Goal: Task Accomplishment & Management: Manage account settings

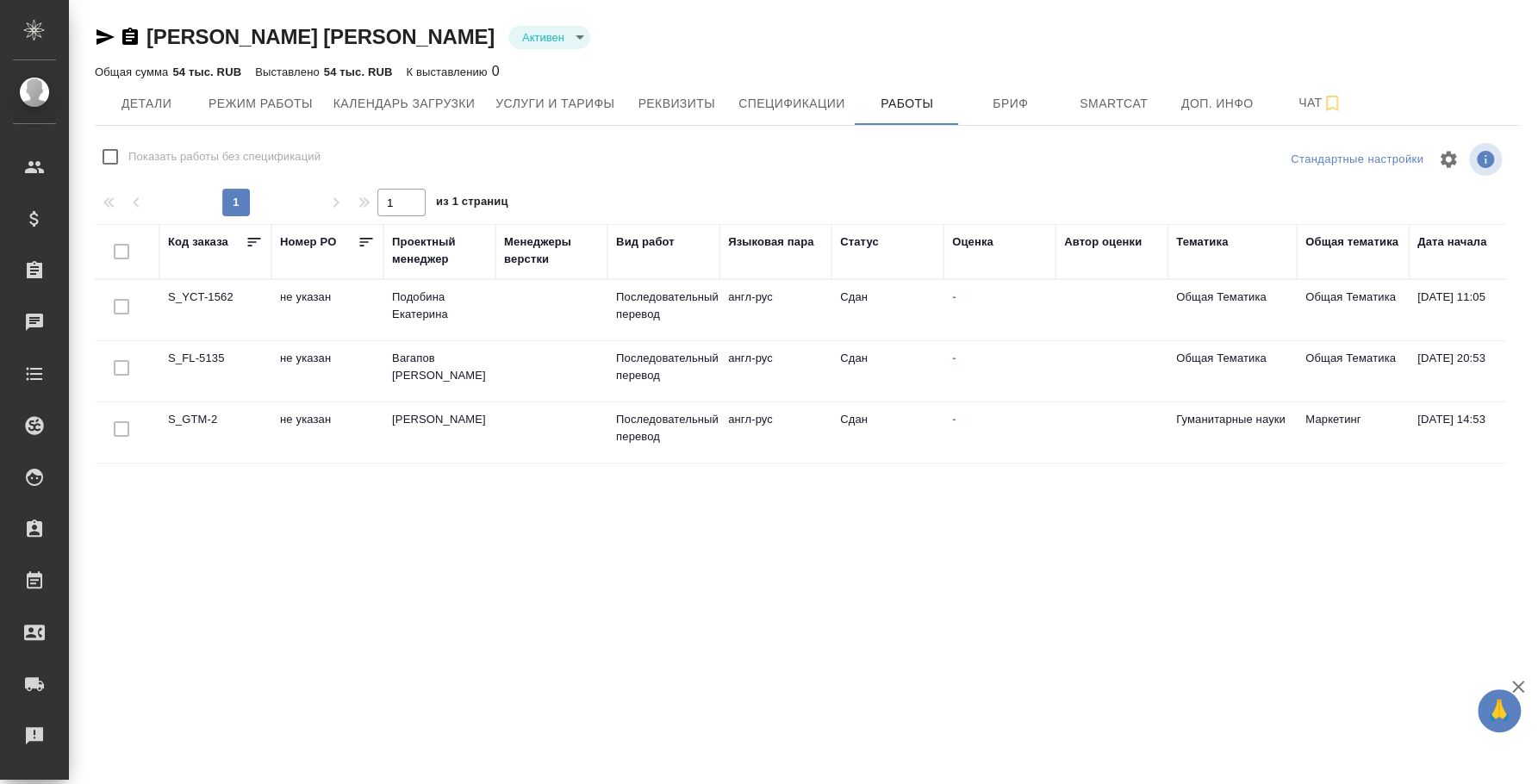
type input "active"
checkbox input "false"
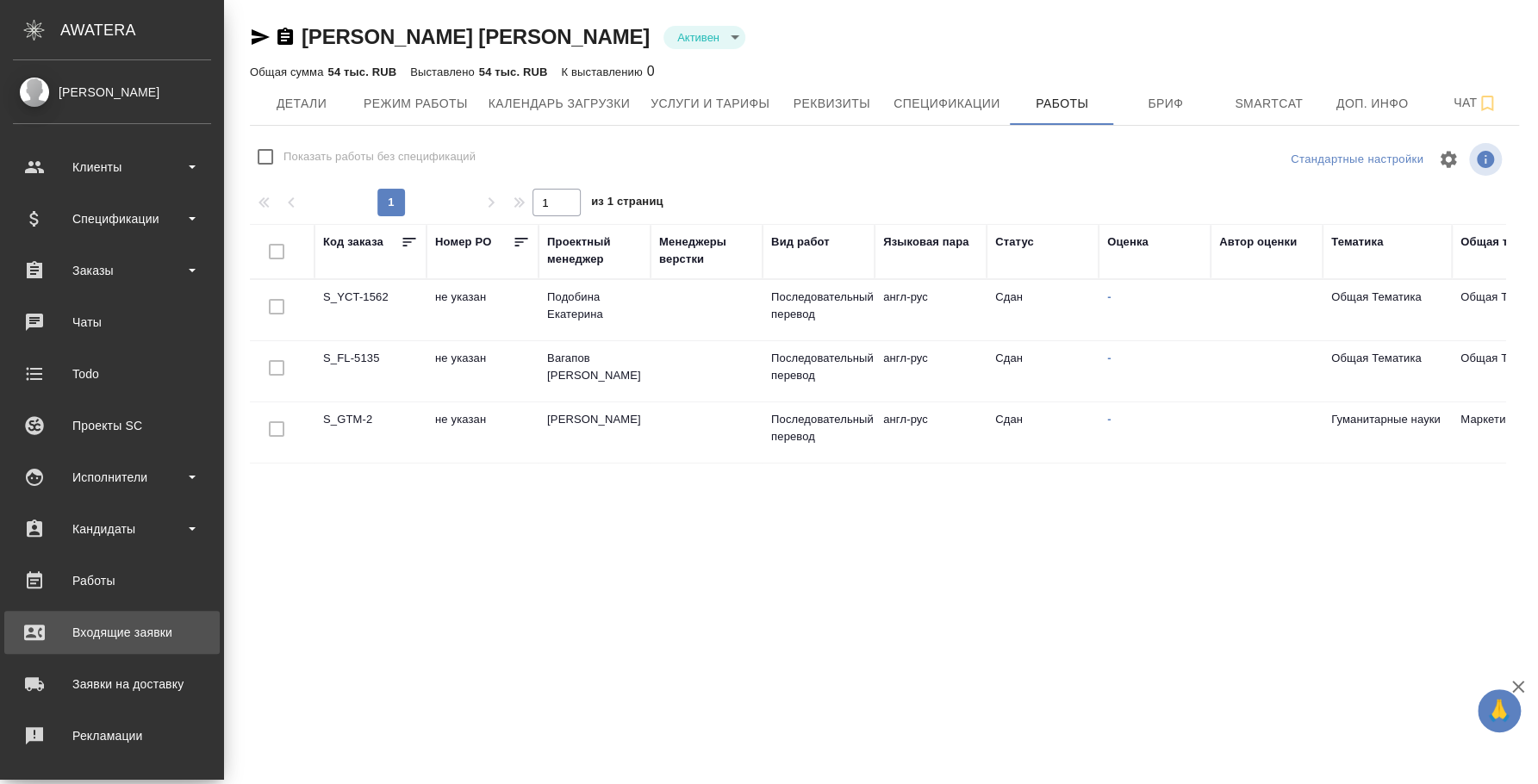
scroll to position [157, 0]
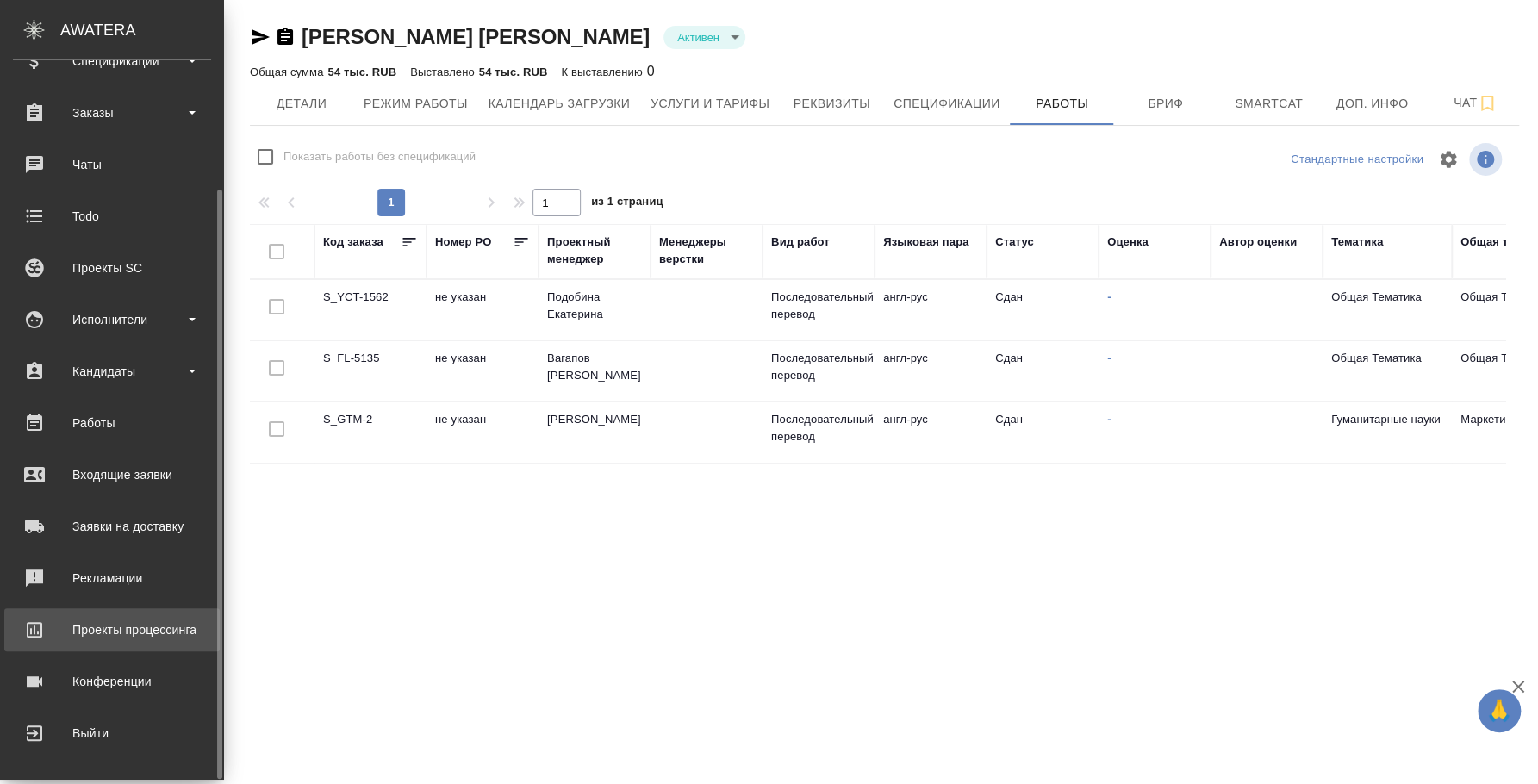
click at [82, 649] on link "Проекты процессинга" at bounding box center [112, 629] width 215 height 43
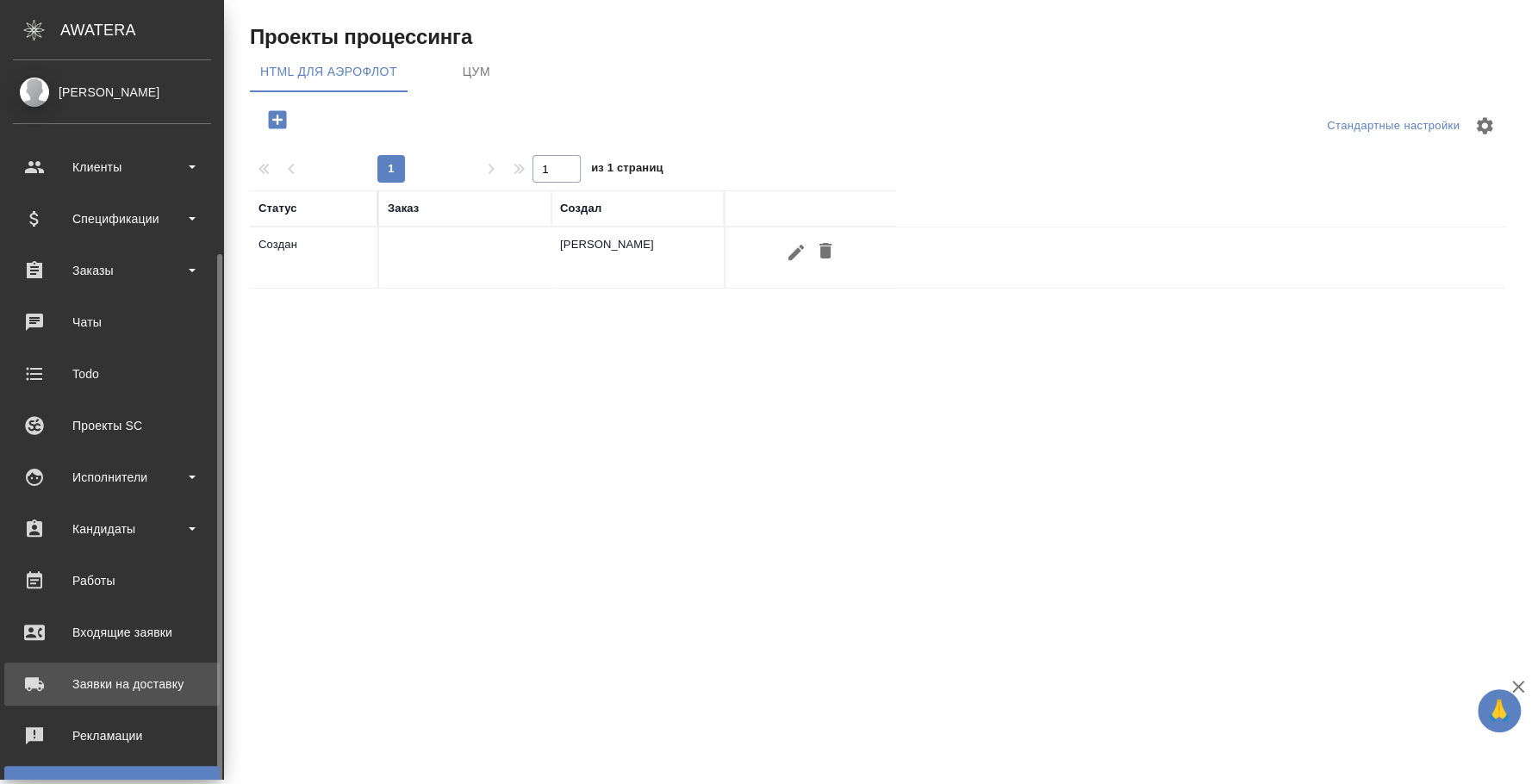
scroll to position [157, 0]
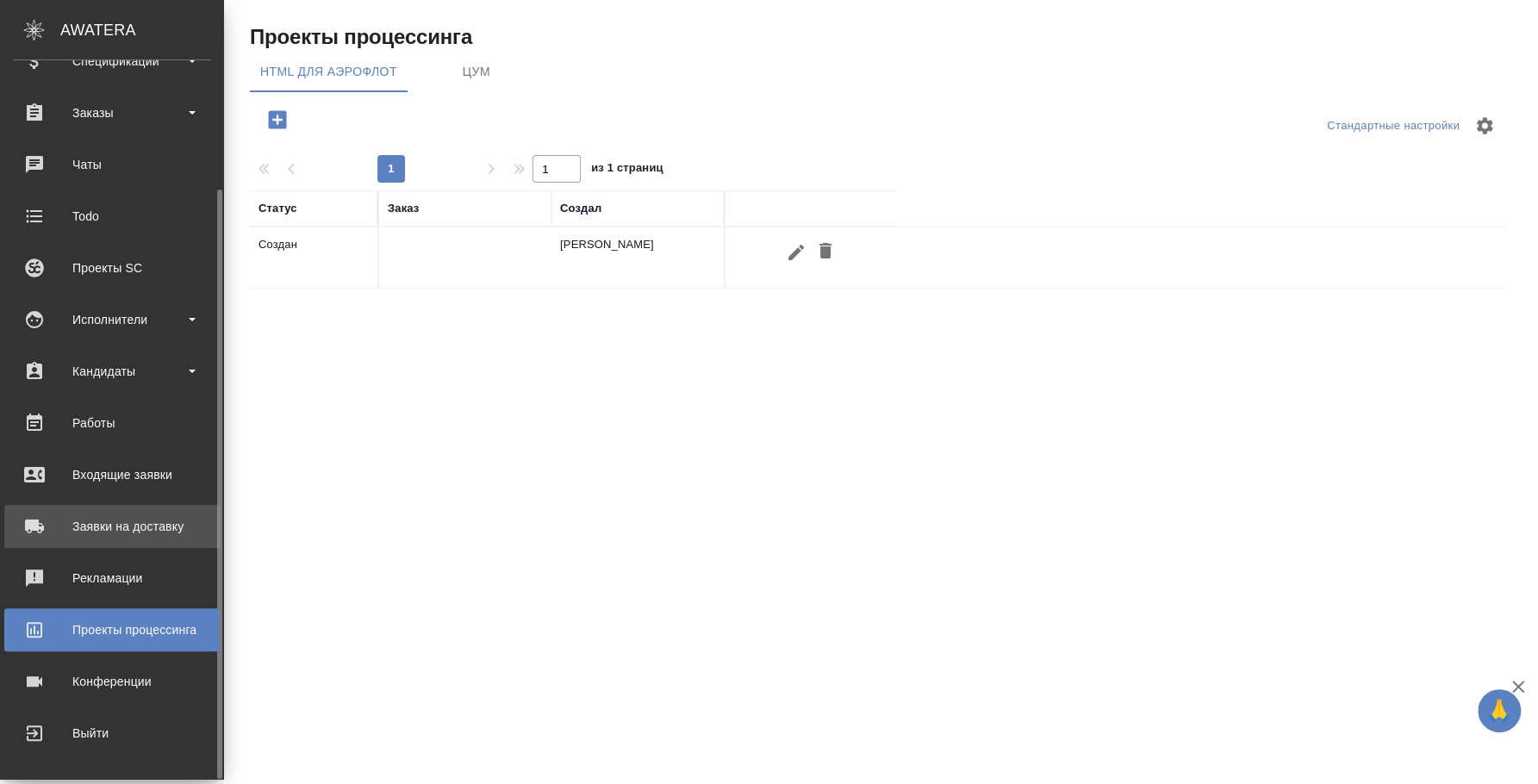
click at [122, 683] on div "Конференции" at bounding box center [112, 681] width 198 height 26
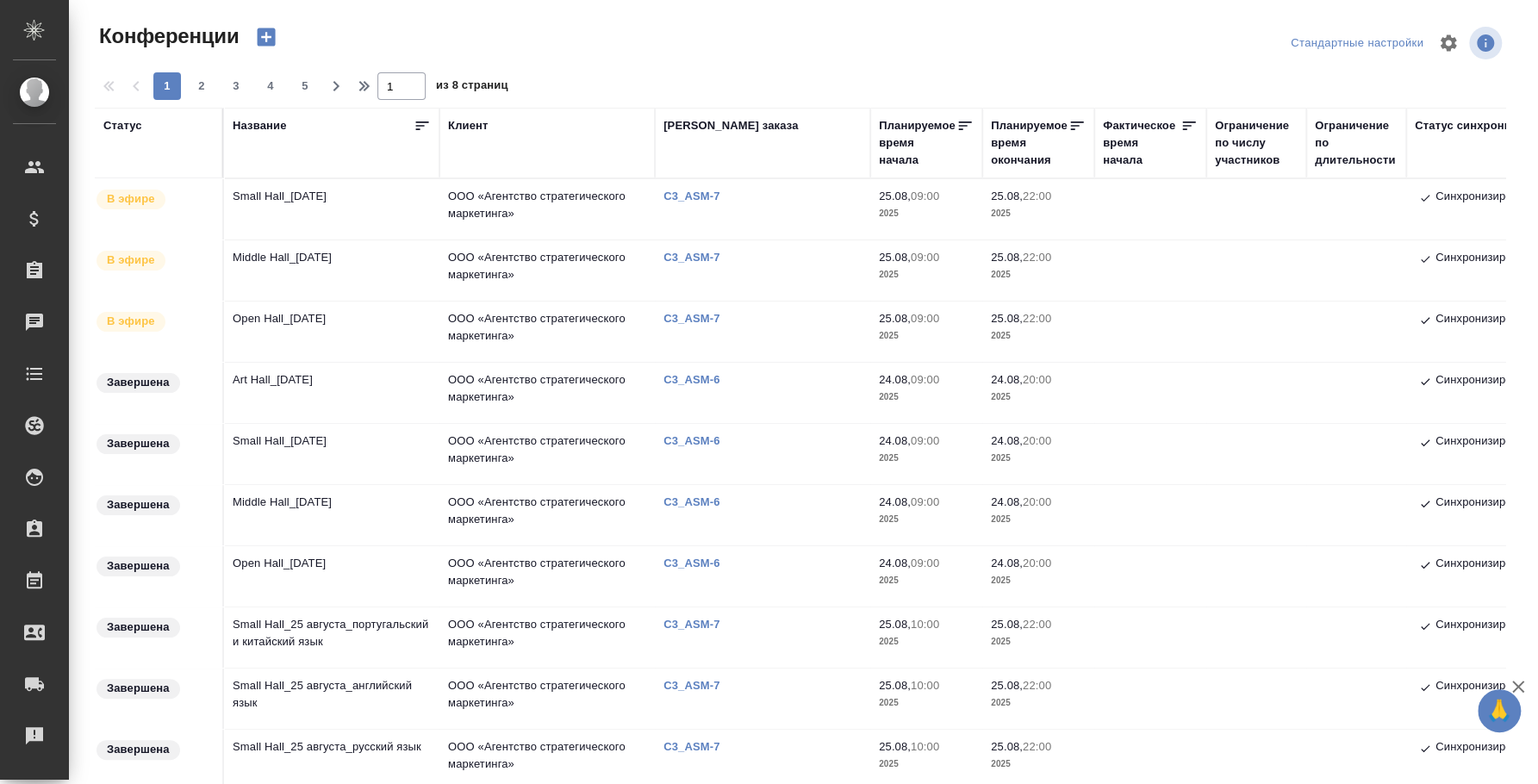
click at [273, 308] on td "Open Hall_[DATE]" at bounding box center [331, 332] width 215 height 61
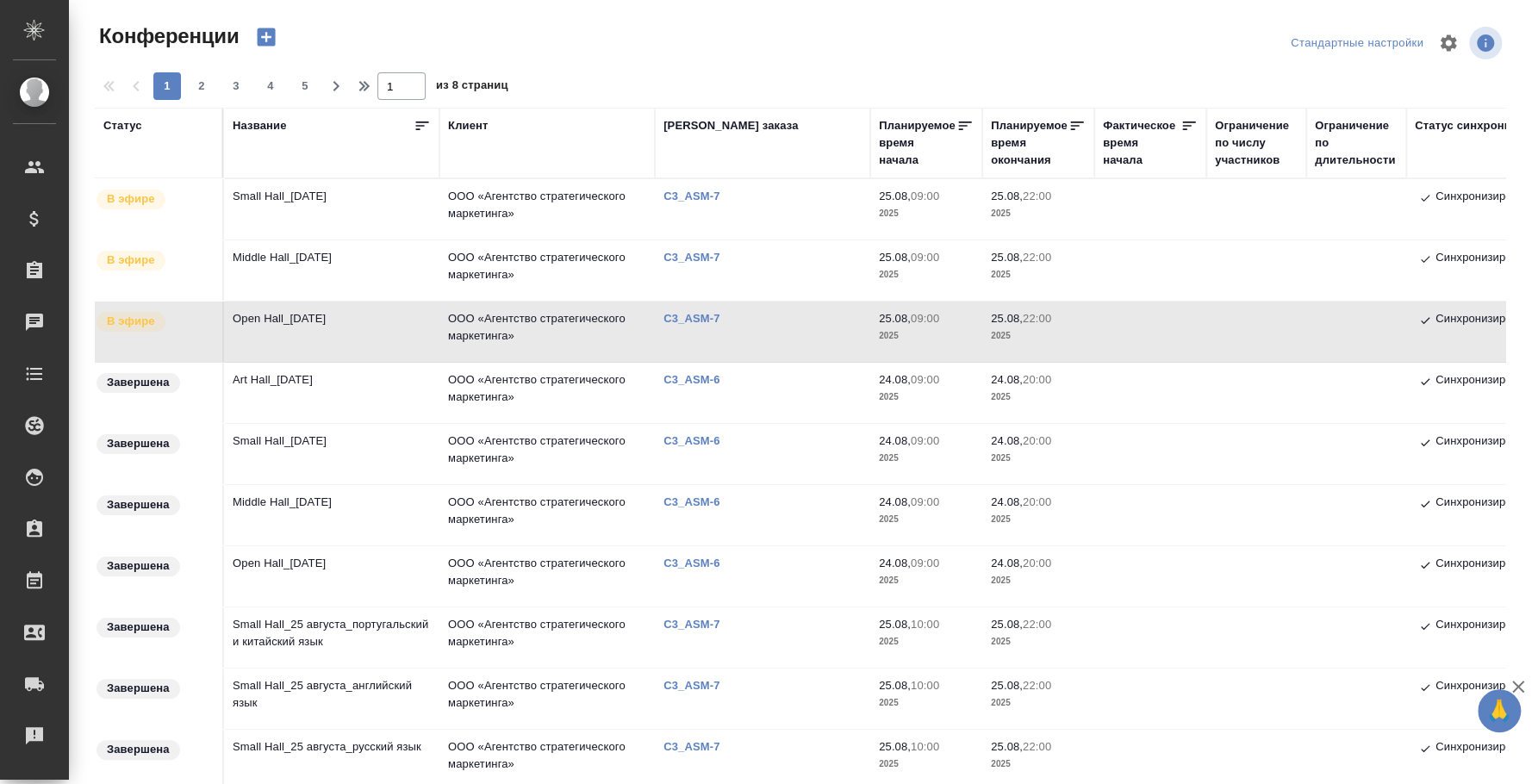
click at [268, 267] on td "Middle Hall_[DATE]" at bounding box center [331, 270] width 215 height 61
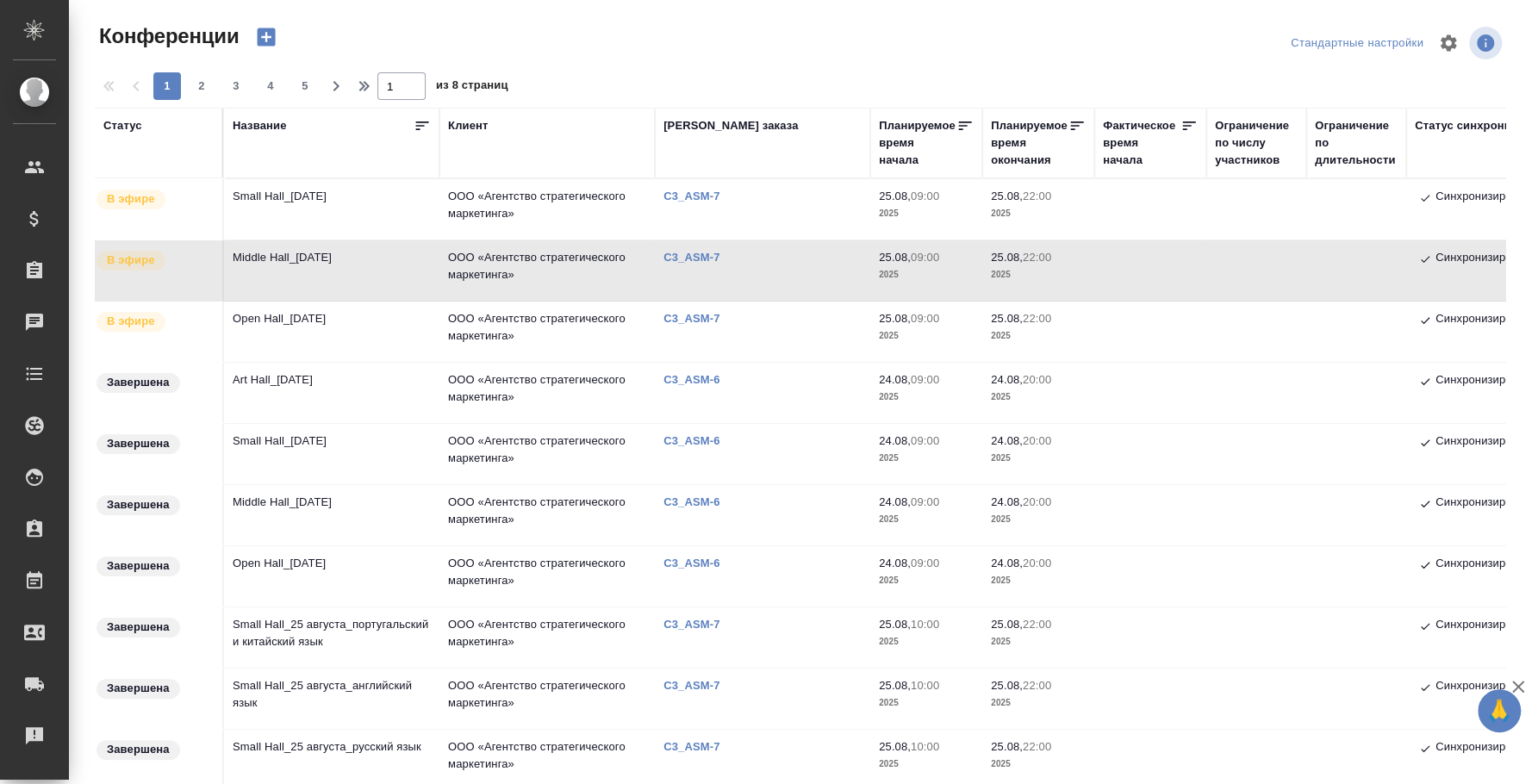
click at [297, 190] on td "Small Hall_[DATE]" at bounding box center [331, 210] width 215 height 61
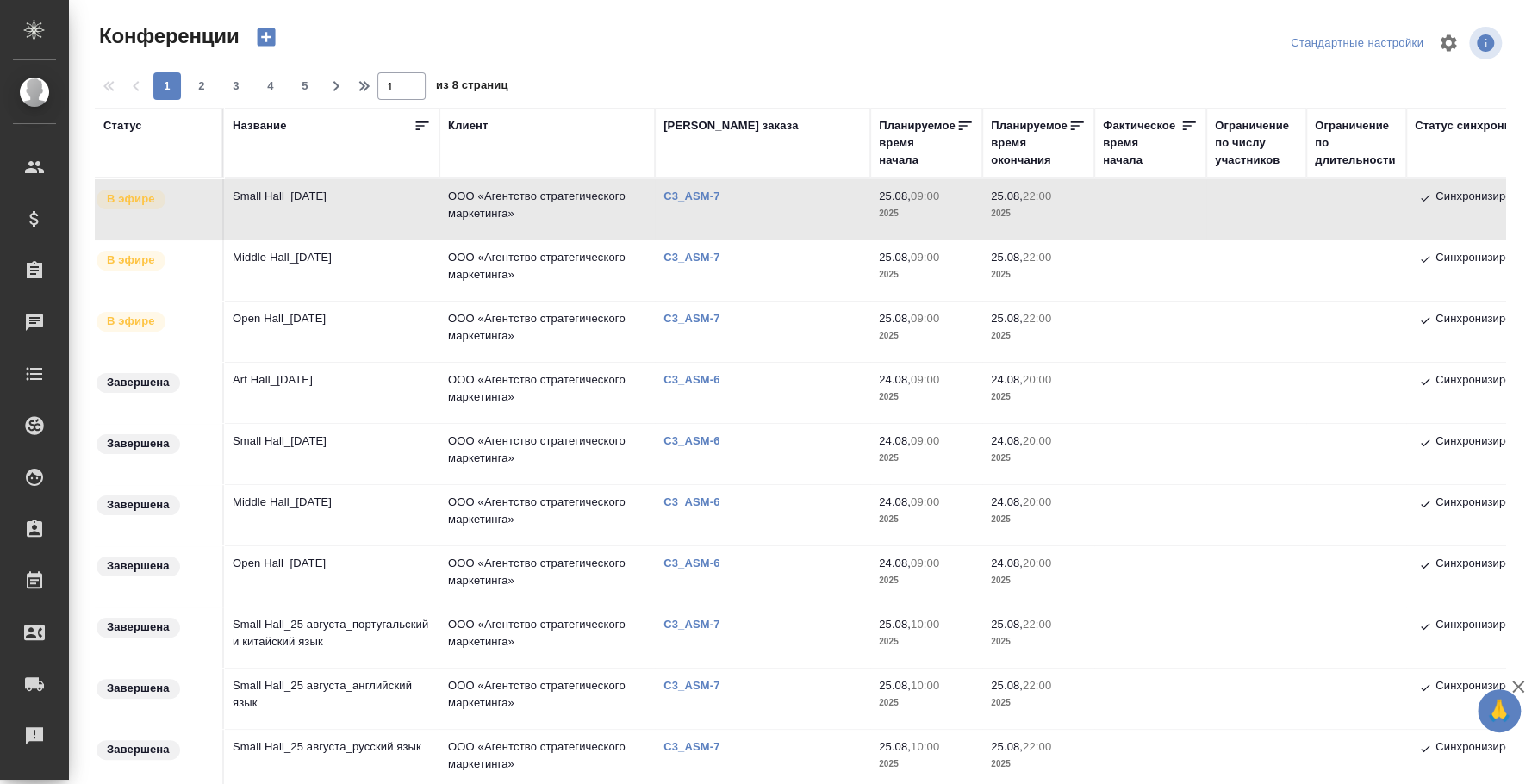
click at [297, 190] on td "Small Hall_[DATE]" at bounding box center [331, 210] width 215 height 61
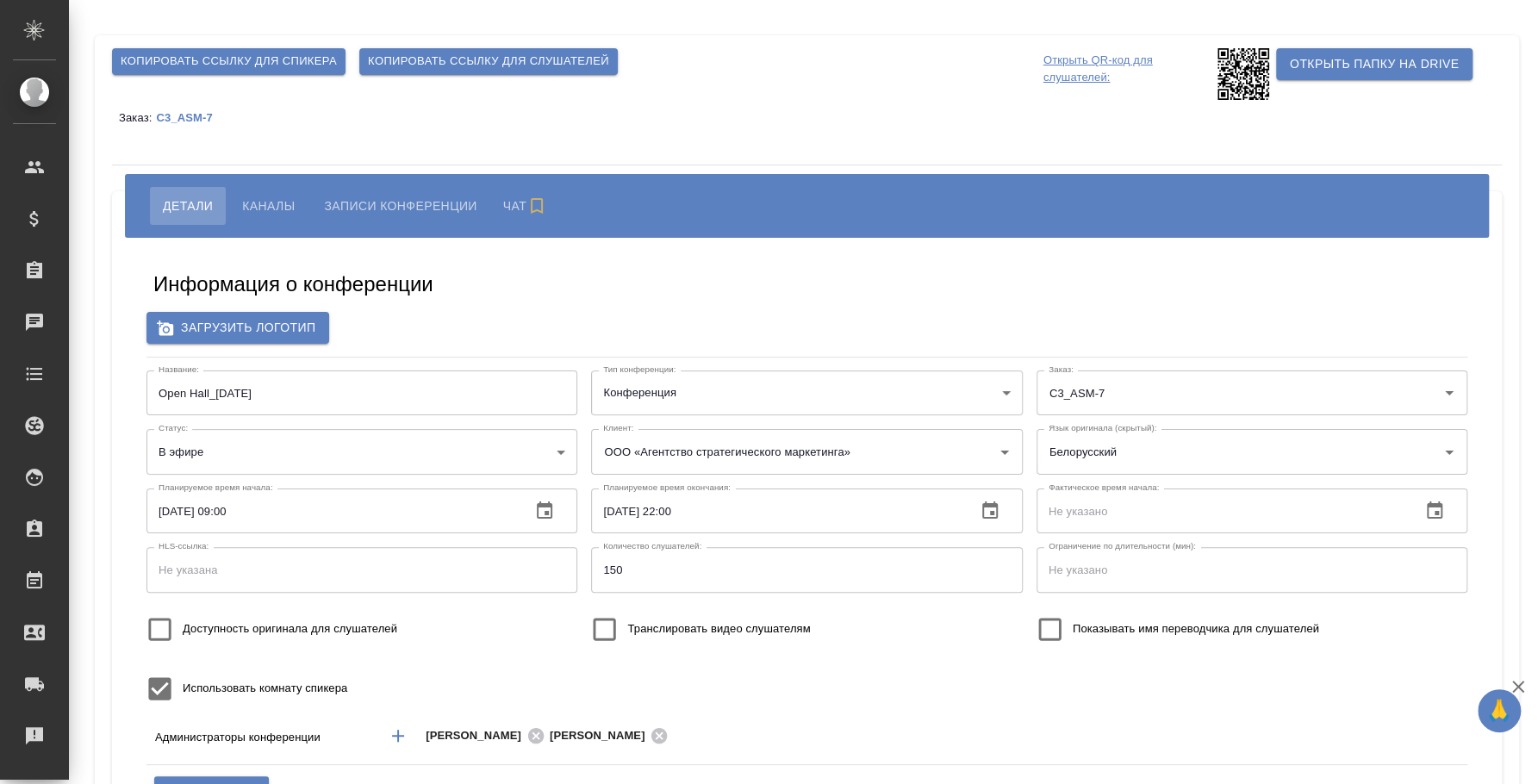
type input "ООО «Агентство стратегического маркетинга»"
type input "пле"
click at [424, 456] on body "🙏 .cls-1 fill:#fff; AWATERA Fedotova Irina Клиенты Спецификации Заказы Чаты Tod…" at bounding box center [769, 392] width 1538 height 784
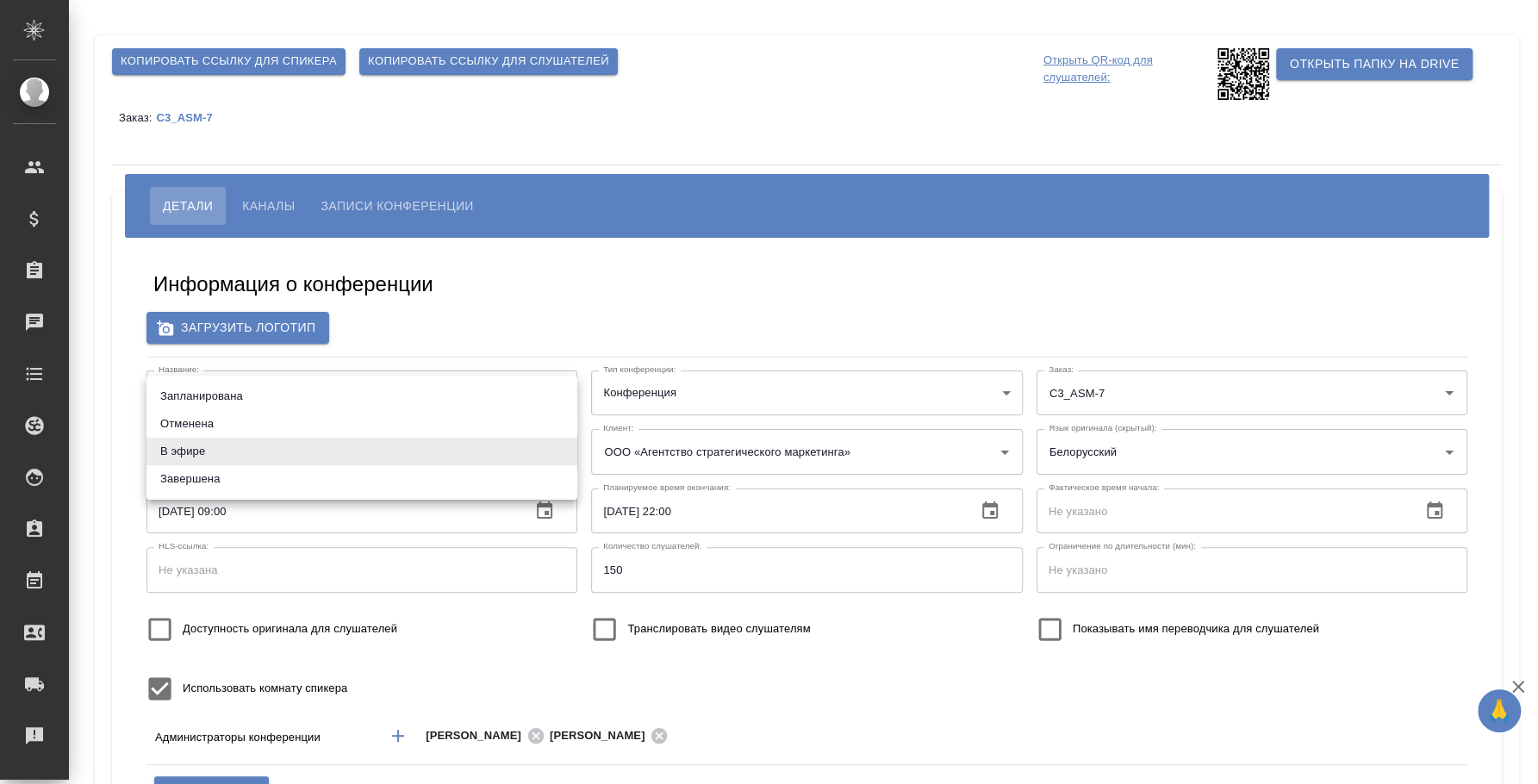
click at [410, 484] on li "Завершена" at bounding box center [361, 479] width 430 height 27
type input "ended"
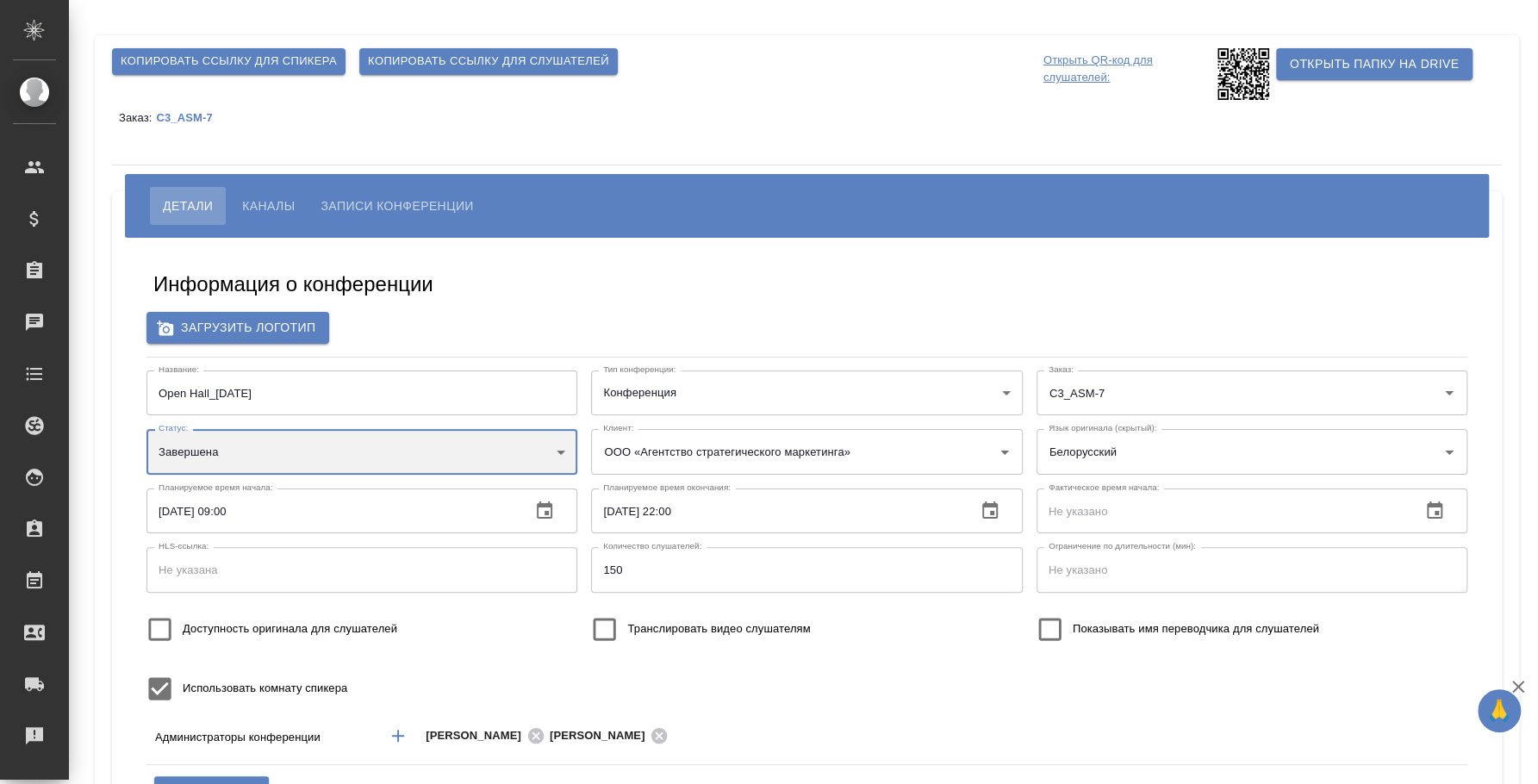
scroll to position [214, 0]
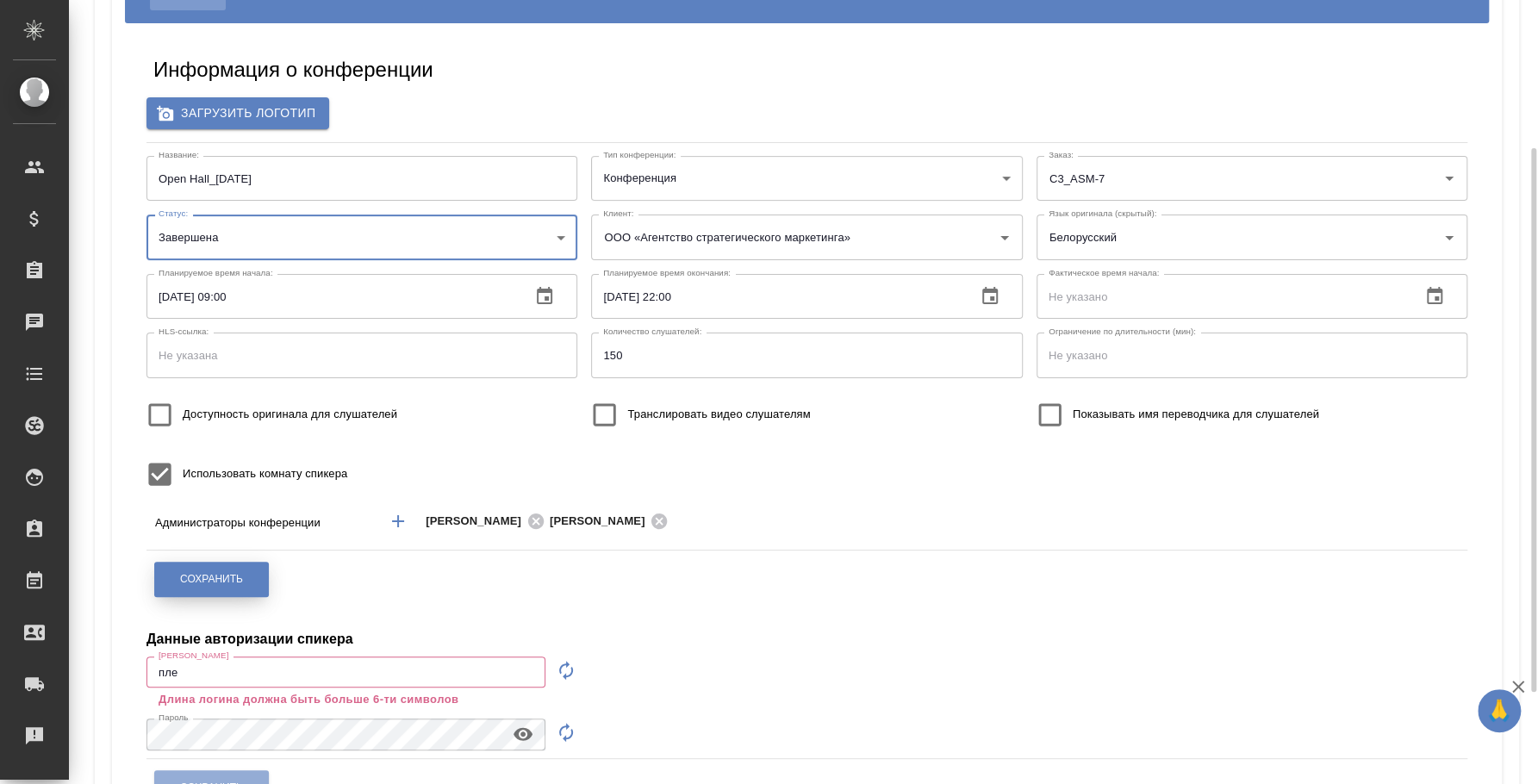
click at [243, 578] on button "Сохранить" at bounding box center [211, 578] width 115 height 35
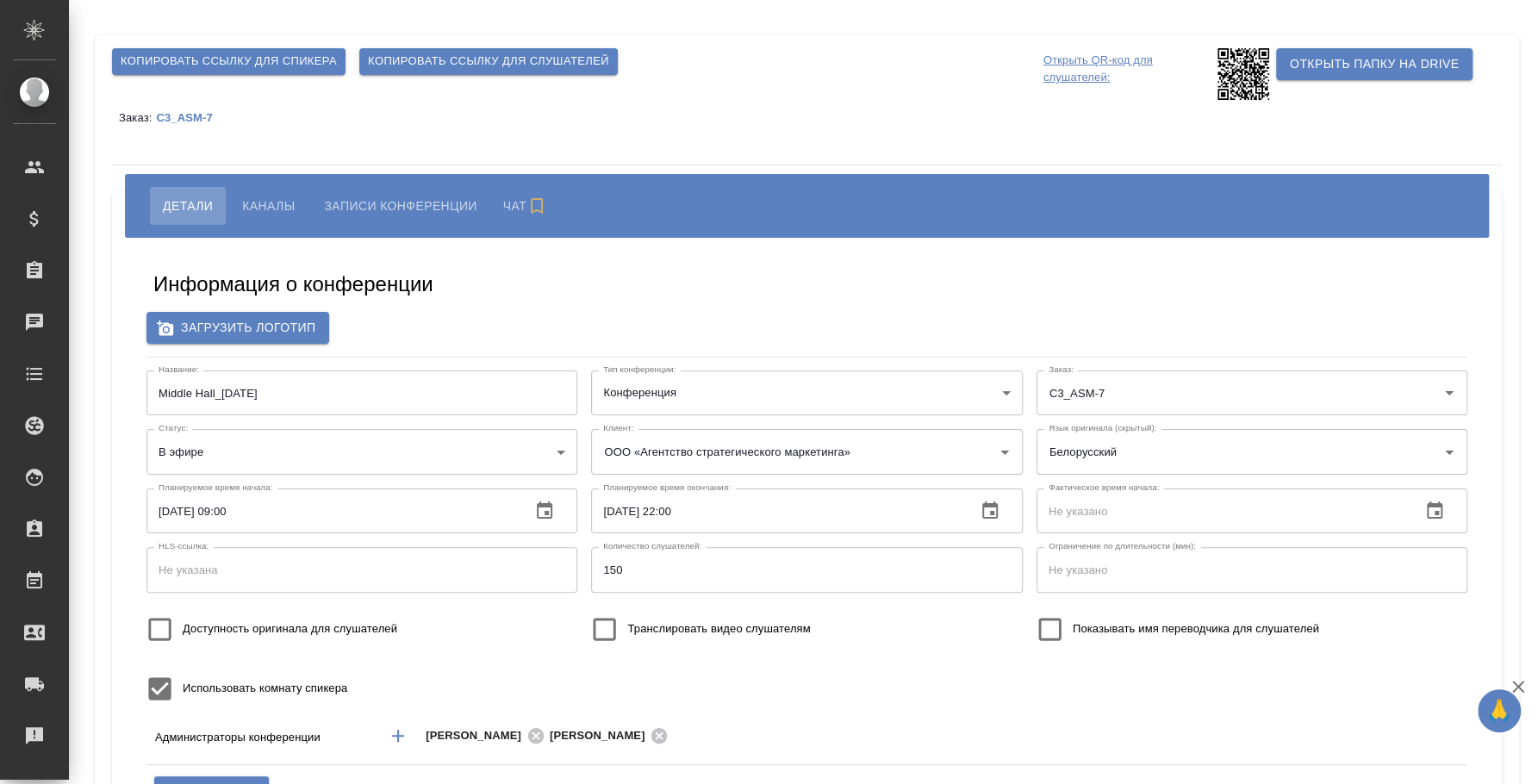
type input "ООО «Агентство стратегического маркетинга»"
type input "пле"
click at [287, 454] on body "🙏 .cls-1 fill:#fff; AWATERA Fedotova Irina Клиенты Спецификации Заказы Чаты Tod…" at bounding box center [769, 392] width 1538 height 784
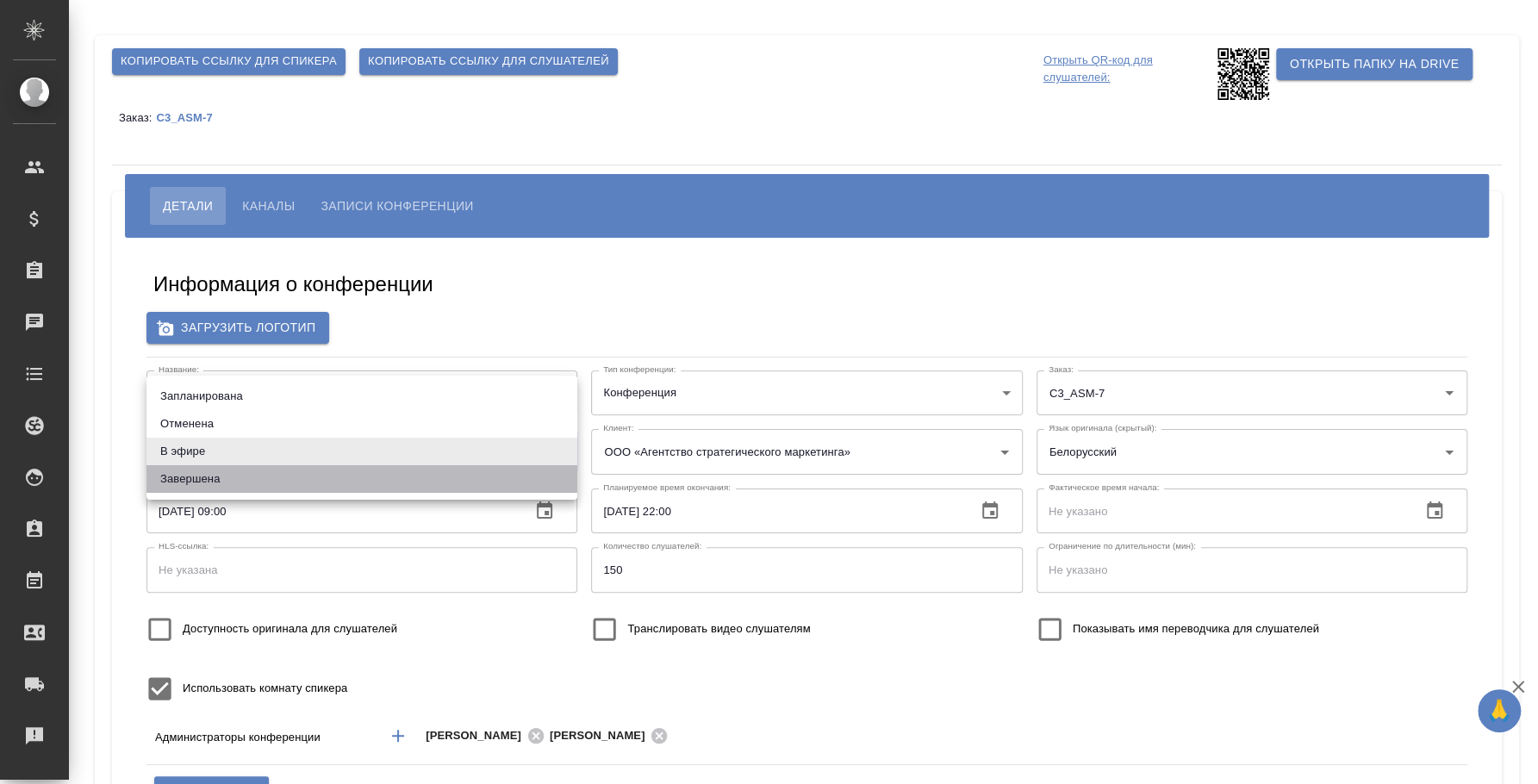
click at [284, 479] on li "Завершена" at bounding box center [361, 479] width 430 height 27
type input "ended"
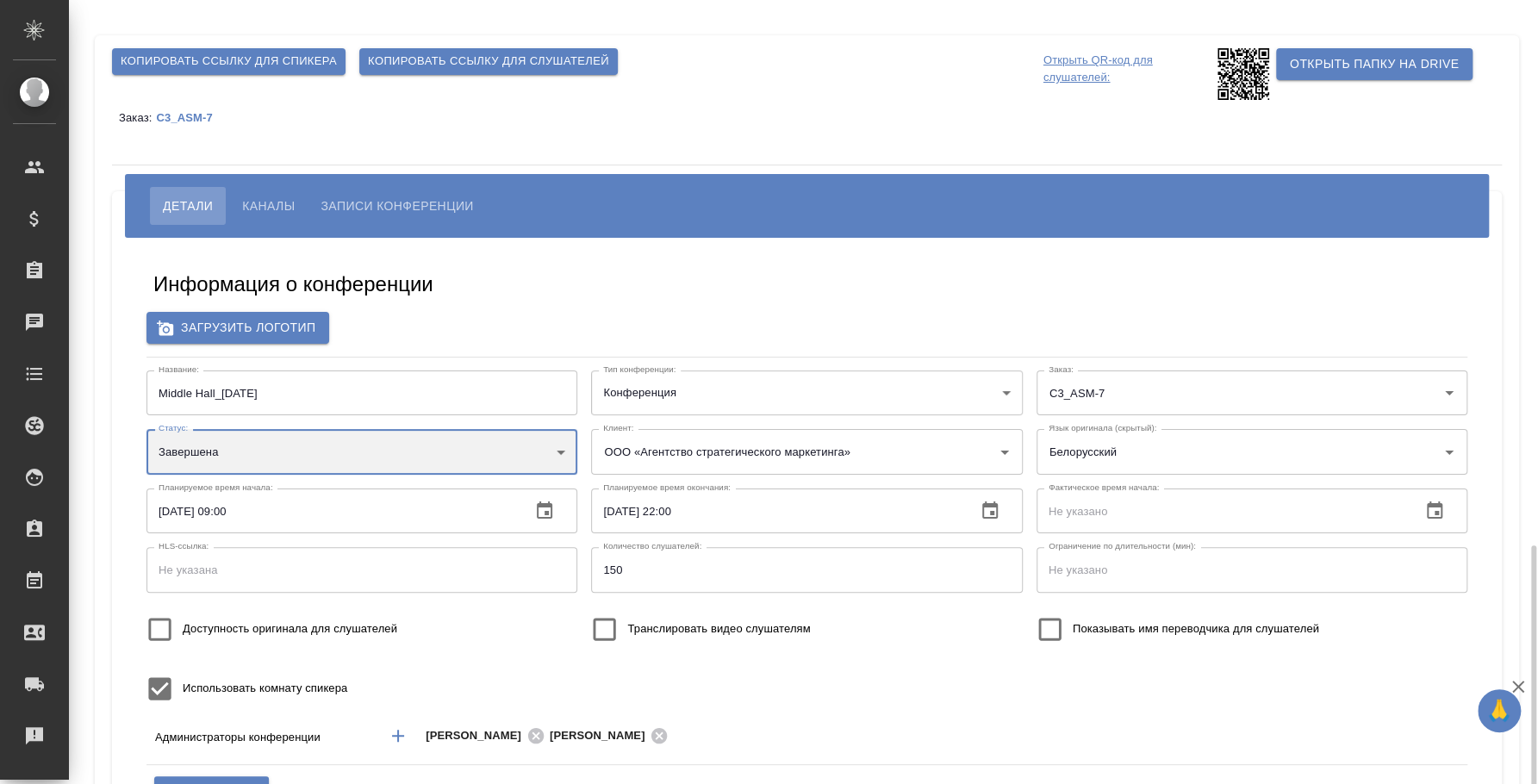
scroll to position [346, 0]
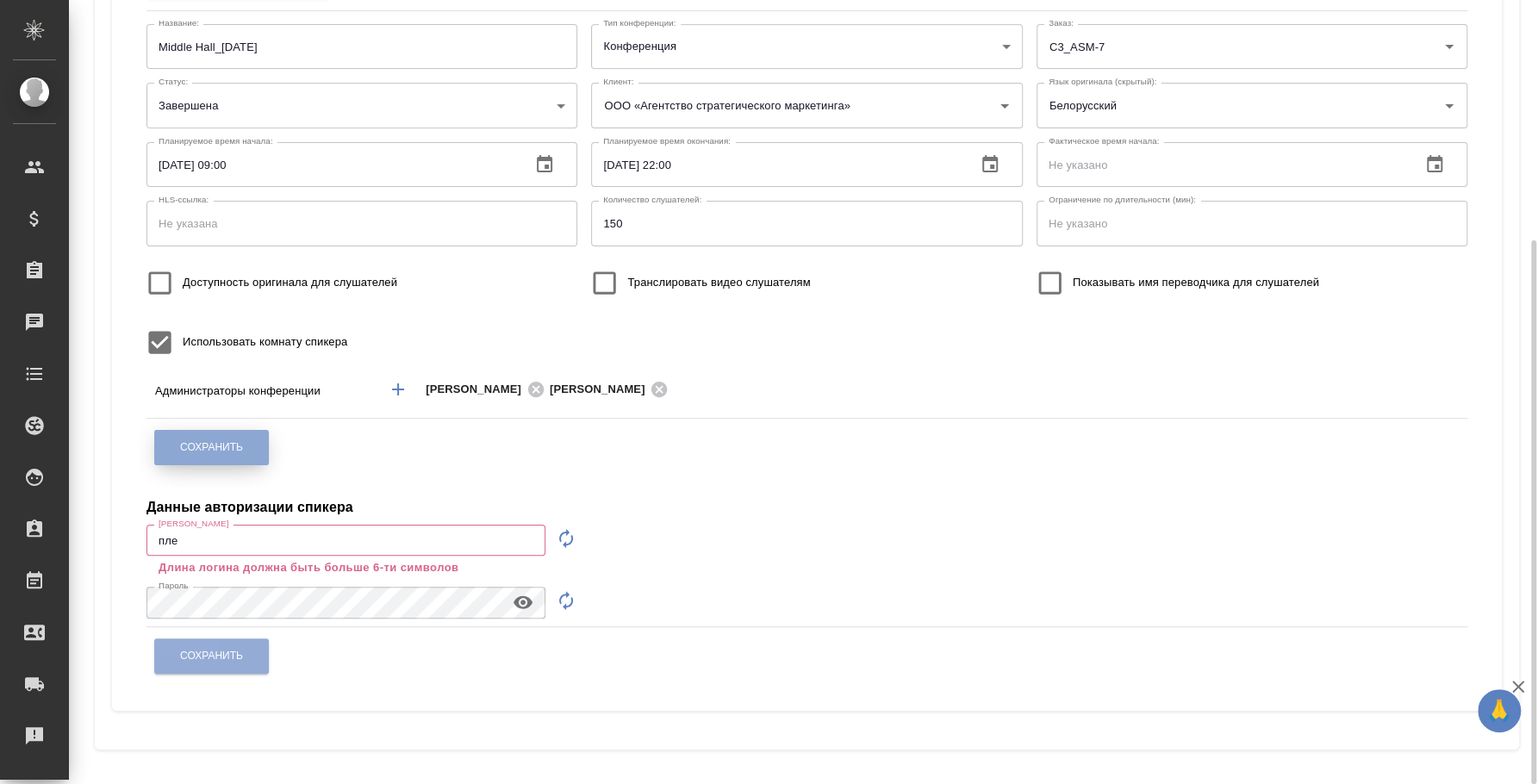
click at [237, 453] on span "Сохранить" at bounding box center [211, 447] width 63 height 14
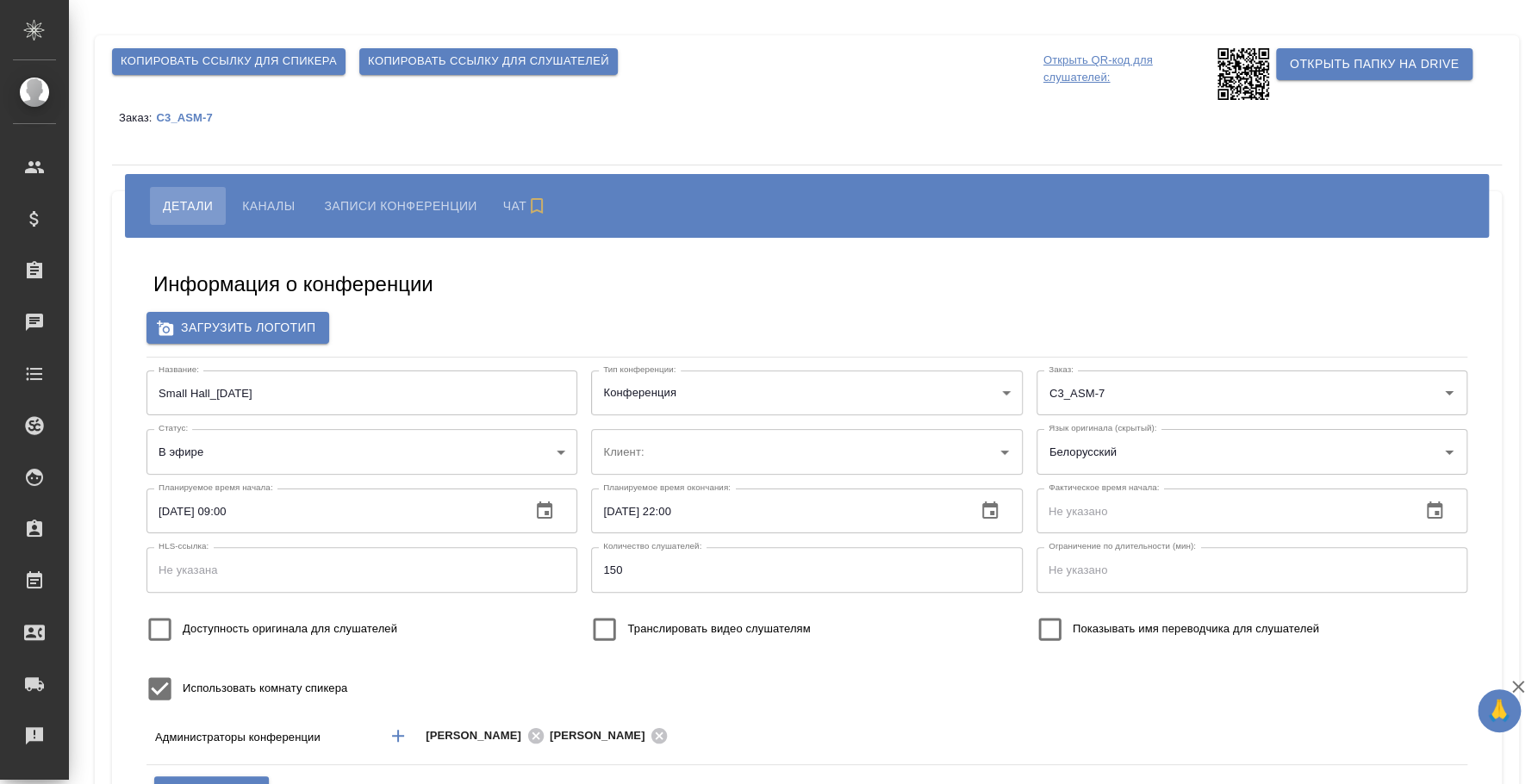
type input "ООО «Агентство стратегического маркетинга»"
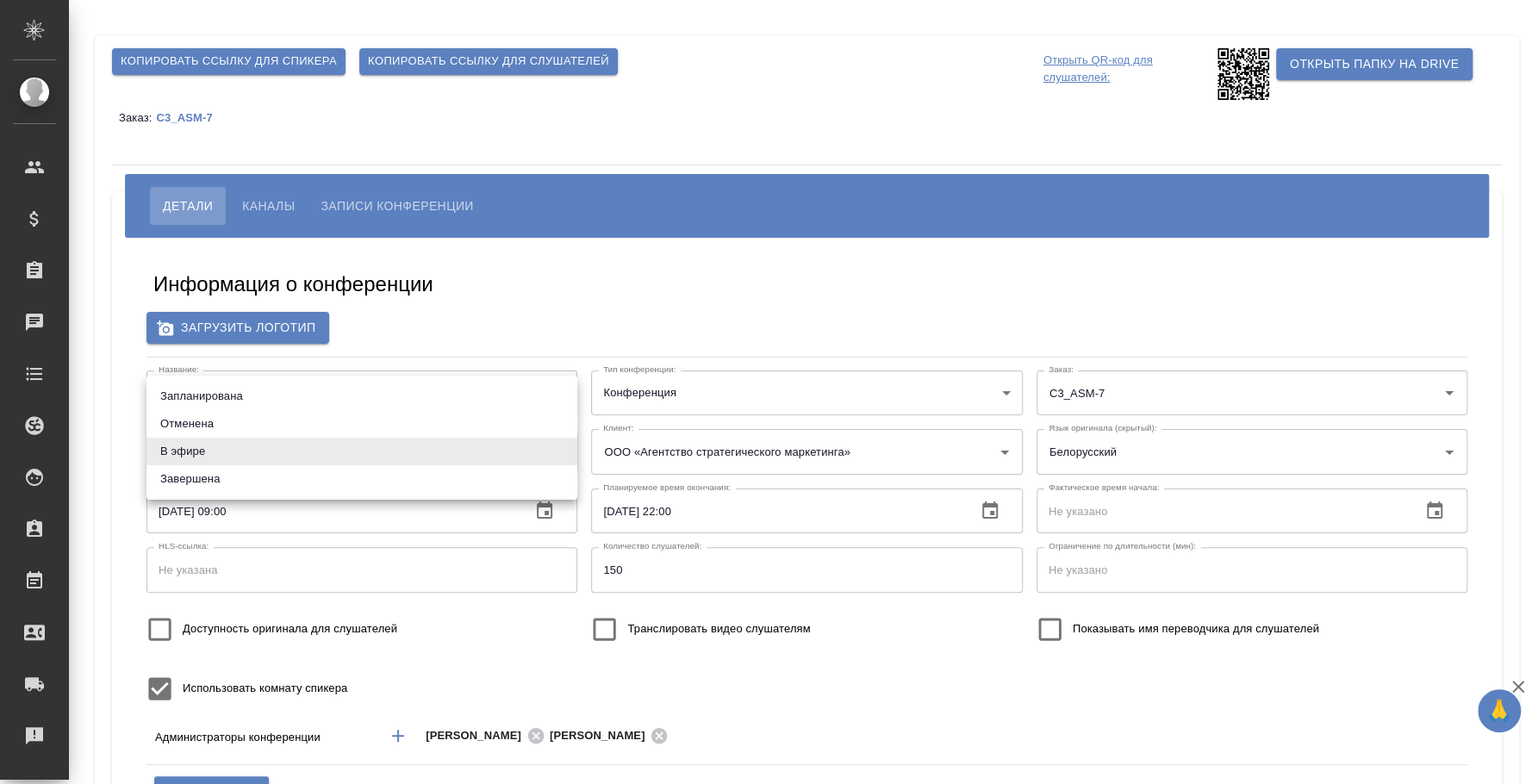
click at [292, 433] on body "🙏 .cls-1 fill:#fff; AWATERA Fedotova Irina Клиенты Спецификации Заказы Чаты Tod…" at bounding box center [769, 392] width 1538 height 784
click at [300, 478] on li "Завершена" at bounding box center [361, 479] width 430 height 27
type input "ended"
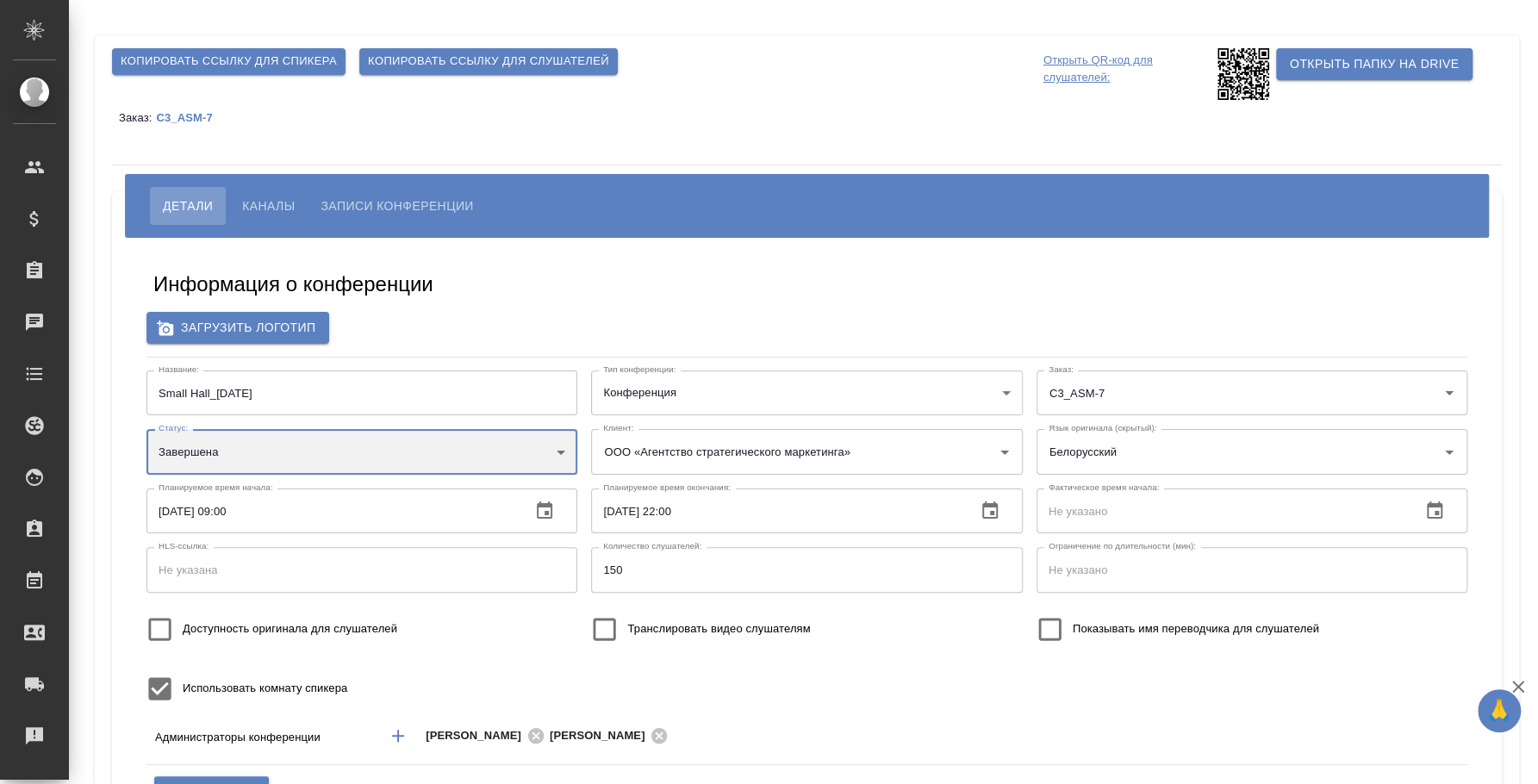
scroll to position [214, 0]
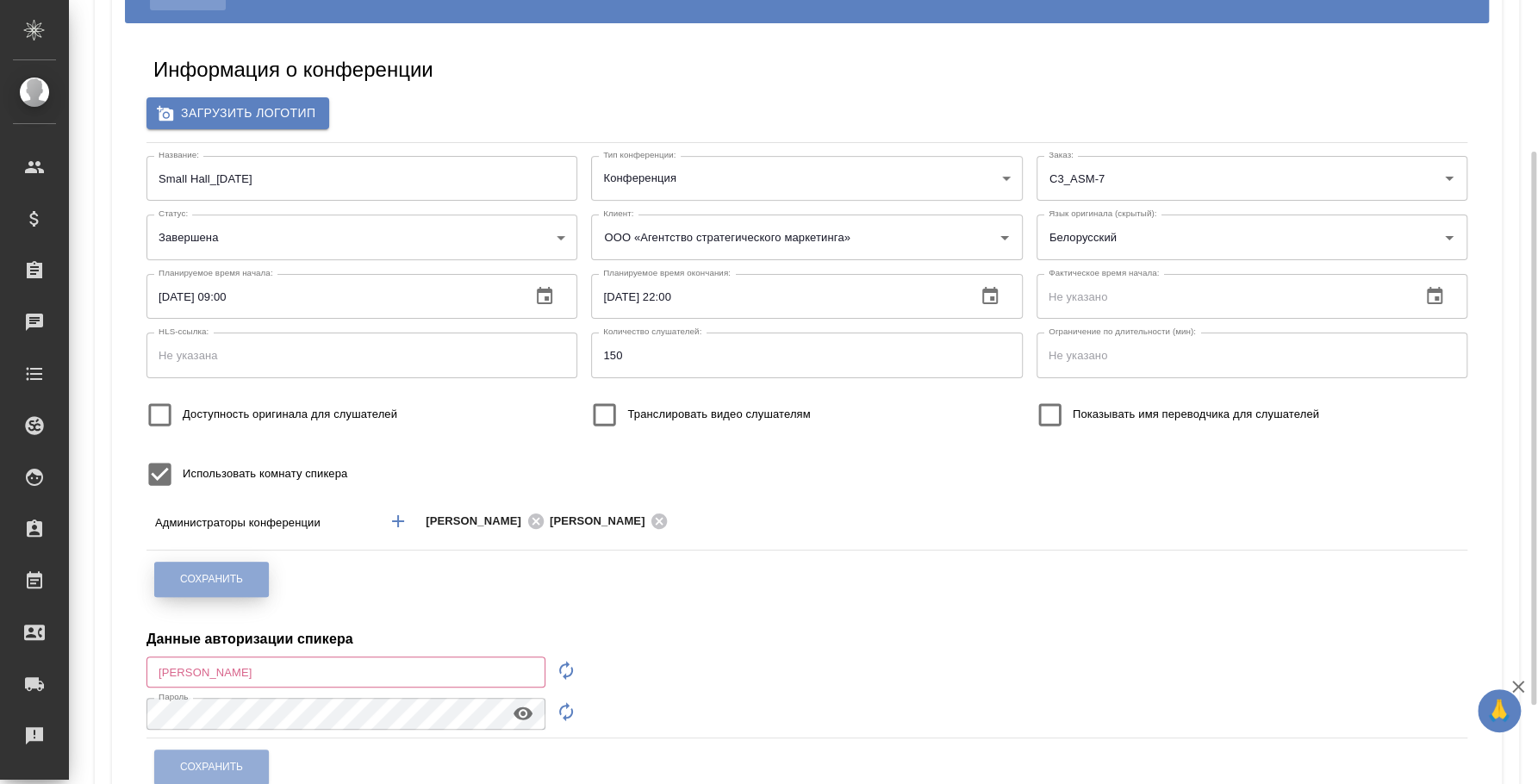
click at [242, 577] on span "Сохранить" at bounding box center [211, 578] width 63 height 14
